Goal: Find specific page/section: Find specific page/section

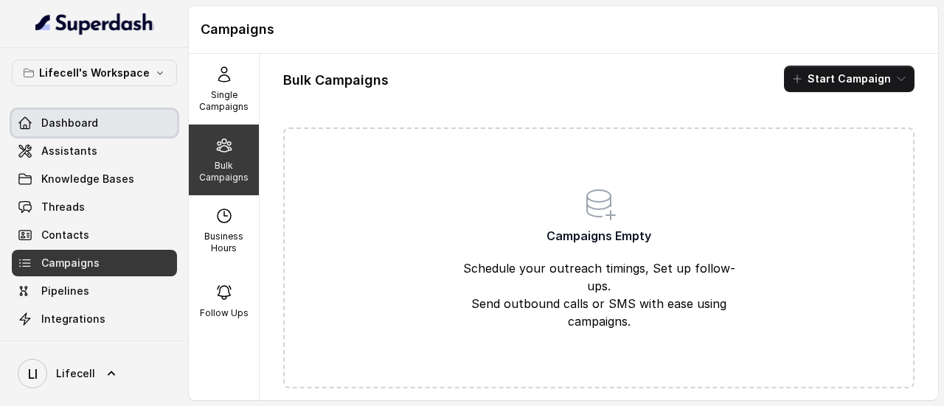
click at [74, 117] on span "Dashboard" at bounding box center [69, 123] width 57 height 15
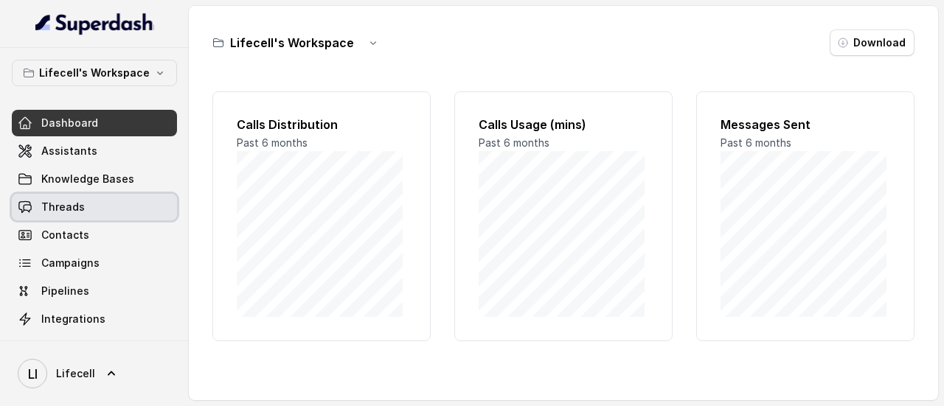
click at [63, 213] on span "Threads" at bounding box center [63, 207] width 44 height 15
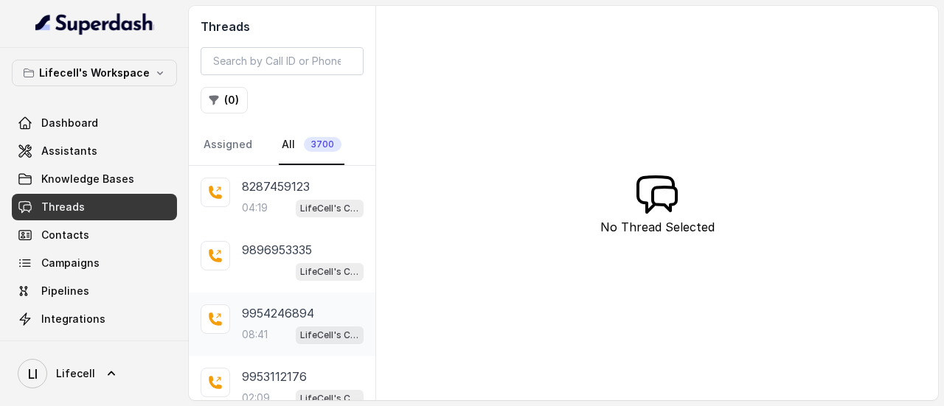
click at [282, 320] on div "9954246894 08:41 LifeCell's Call Assistant" at bounding box center [303, 325] width 122 height 40
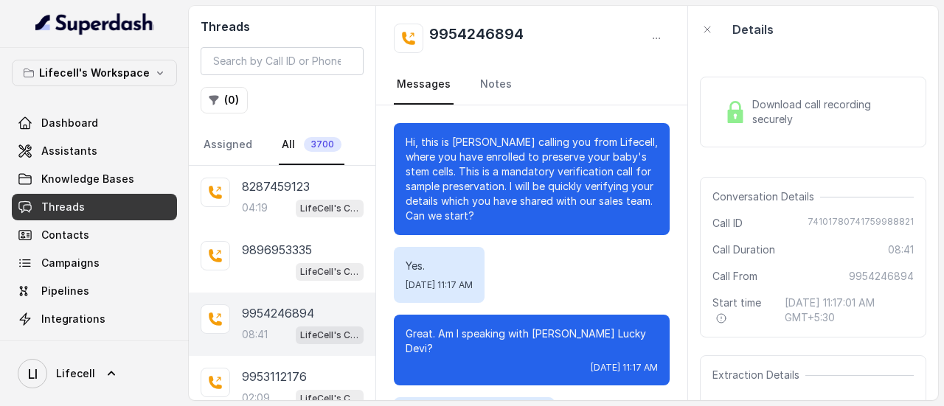
scroll to position [5144, 0]
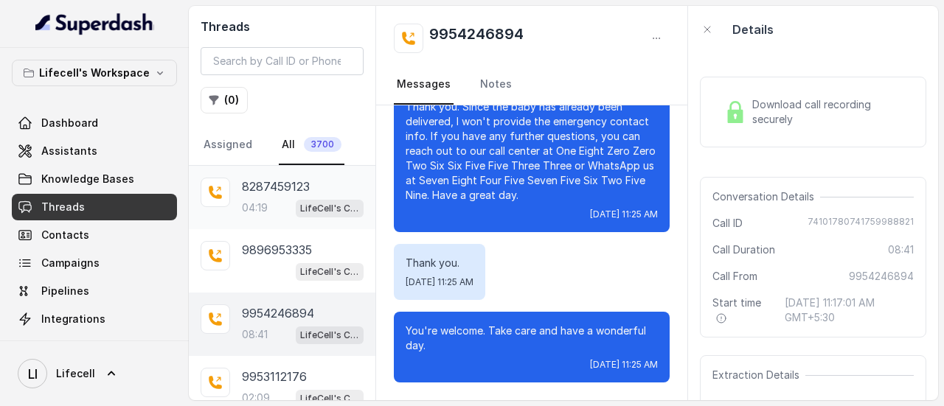
click at [302, 190] on p "8287459123" at bounding box center [276, 187] width 68 height 18
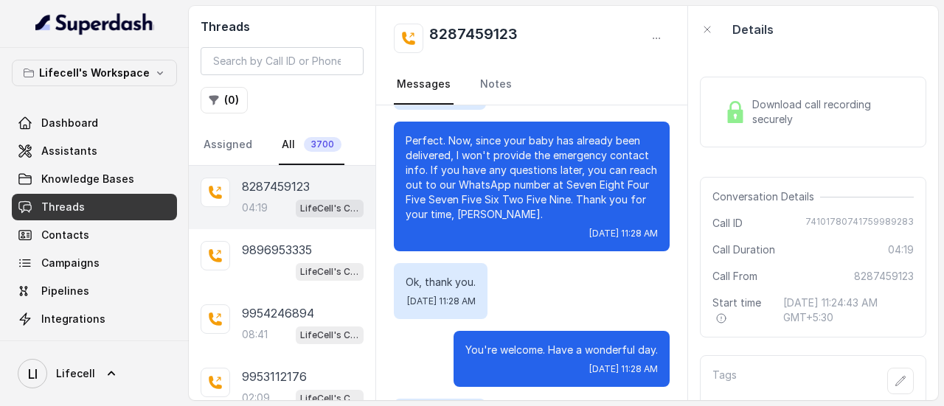
scroll to position [3421, 0]
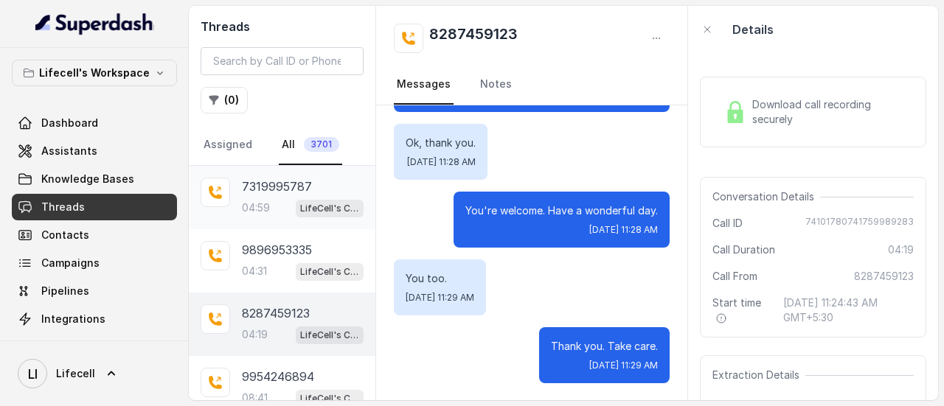
click at [266, 209] on p "04:59" at bounding box center [256, 208] width 28 height 15
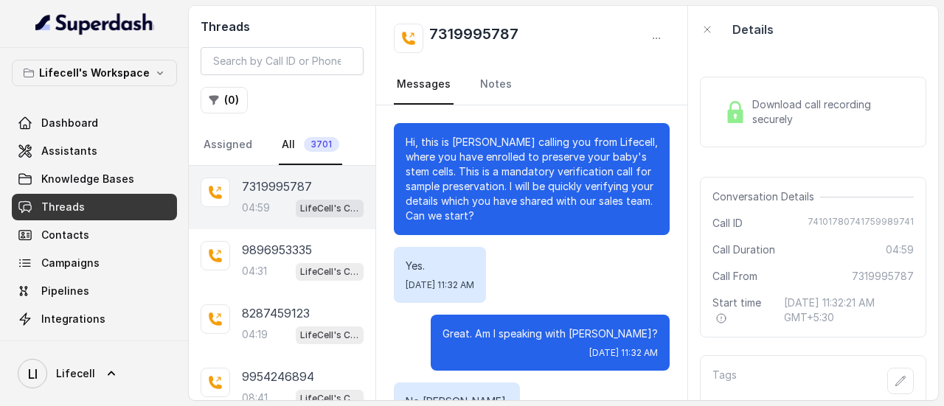
scroll to position [3371, 0]
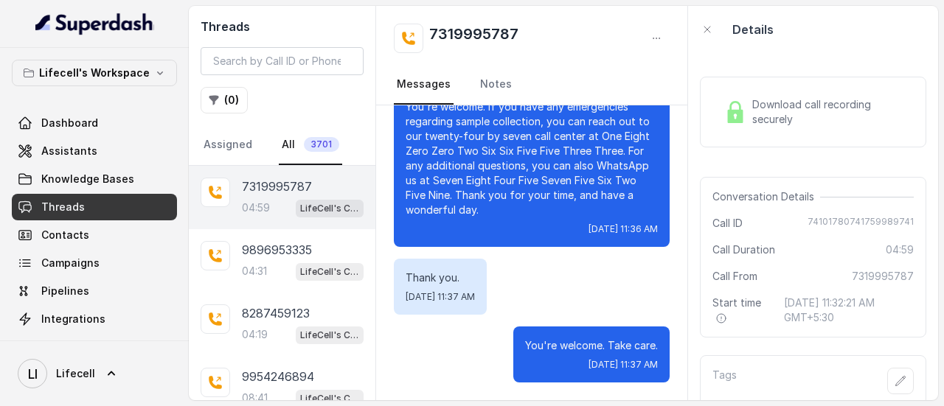
click at [317, 187] on div "7319995787" at bounding box center [303, 187] width 122 height 18
click at [296, 266] on span "LifeCell's Call Assistant" at bounding box center [330, 272] width 68 height 18
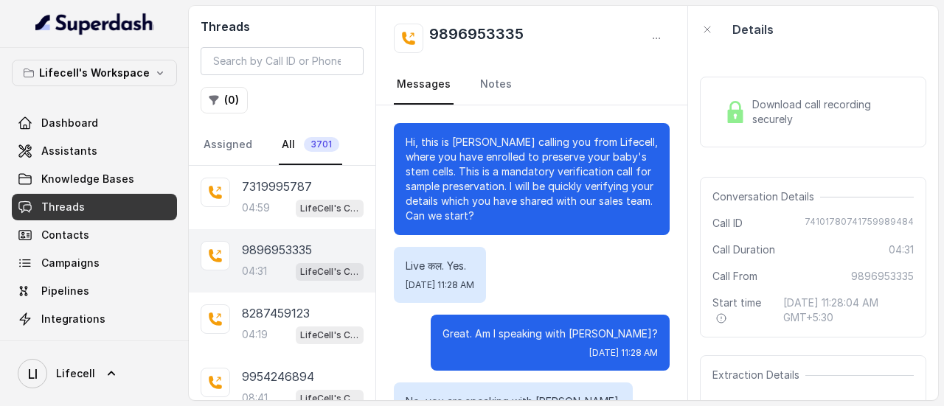
scroll to position [3221, 0]
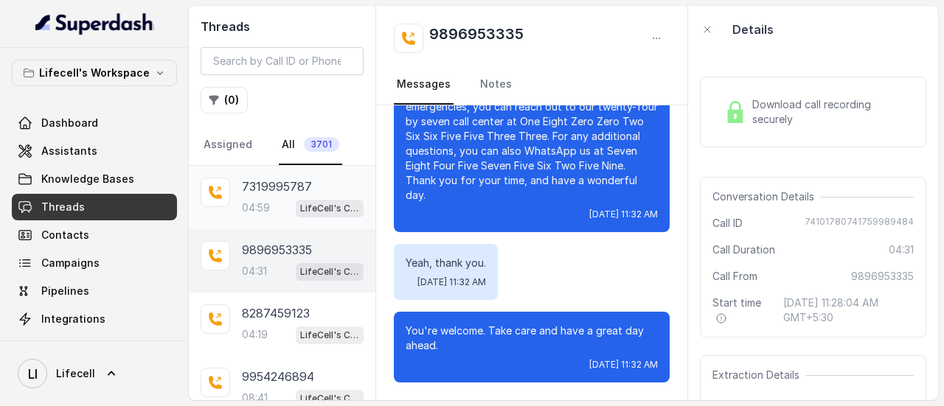
click at [282, 190] on p "7319995787" at bounding box center [277, 187] width 70 height 18
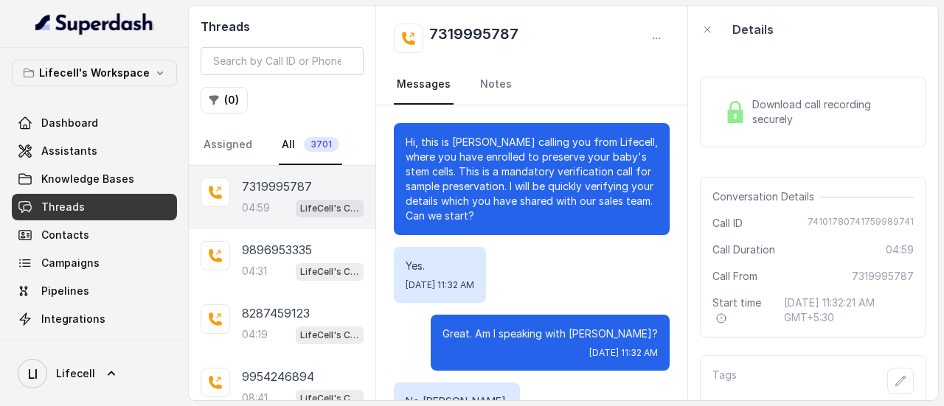
scroll to position [3371, 0]
